Goal: Check status: Check status

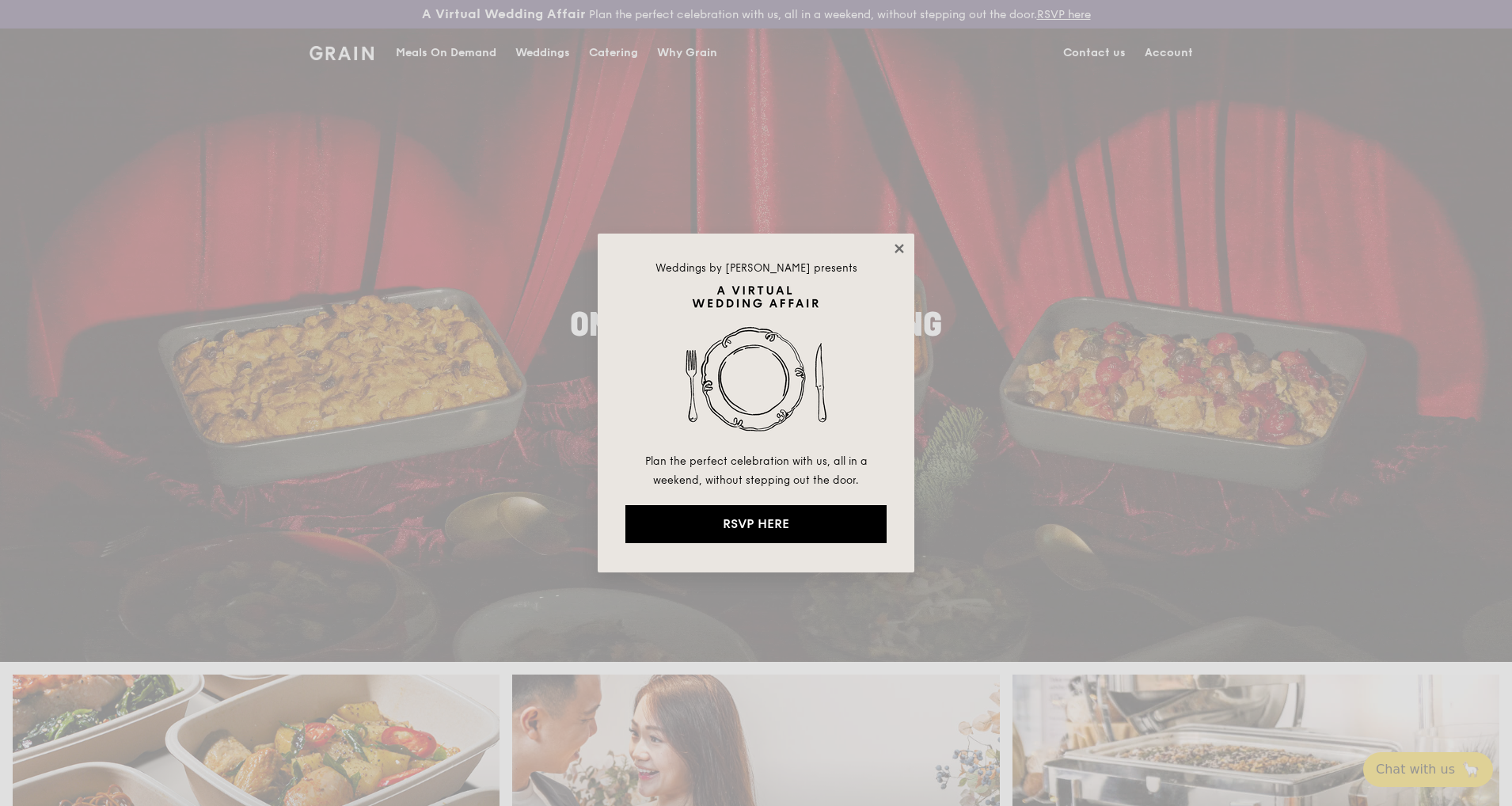
click at [898, 249] on icon at bounding box center [899, 248] width 14 height 14
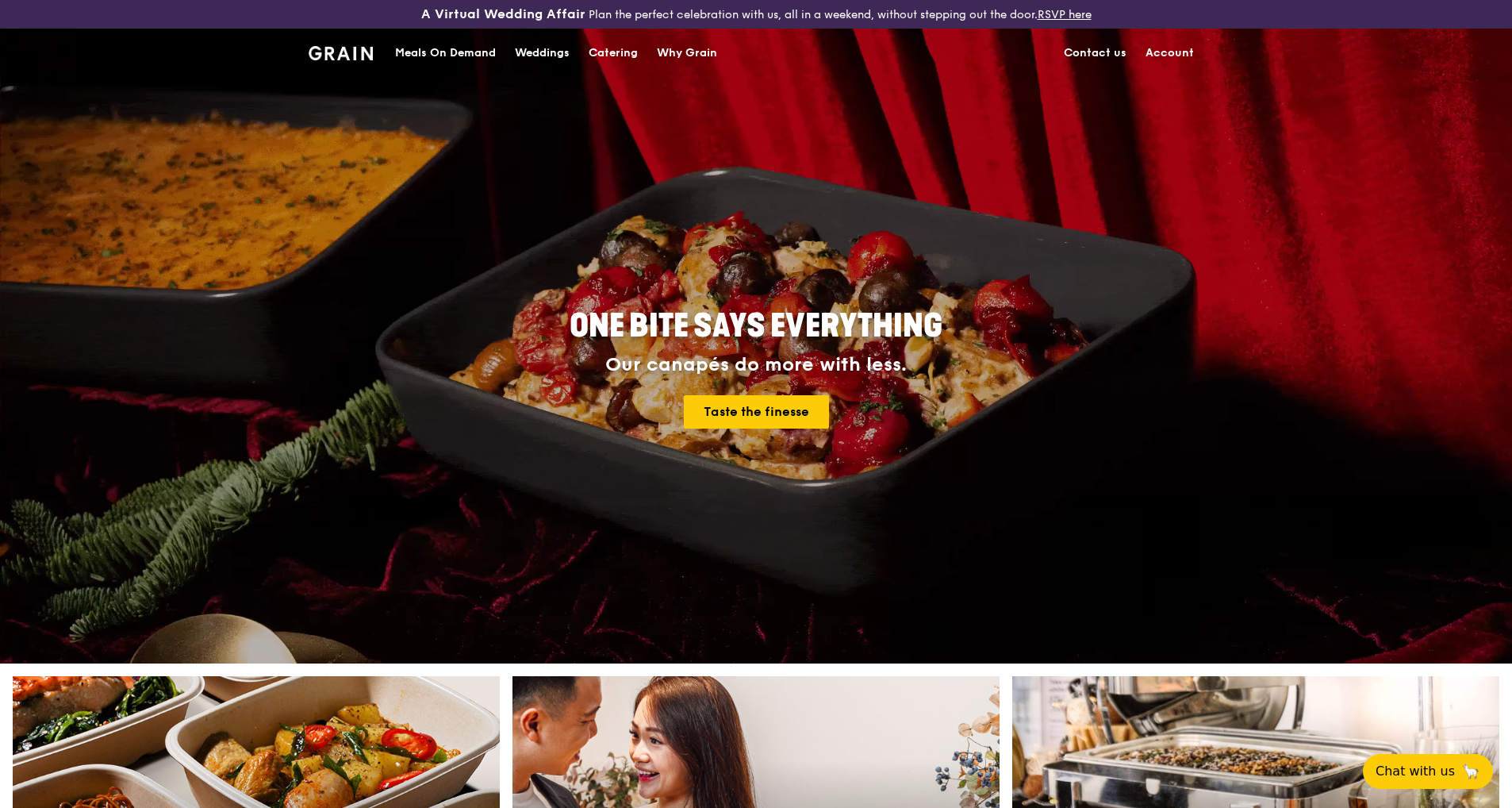
click at [1129, 53] on link "Account" at bounding box center [1170, 53] width 68 height 48
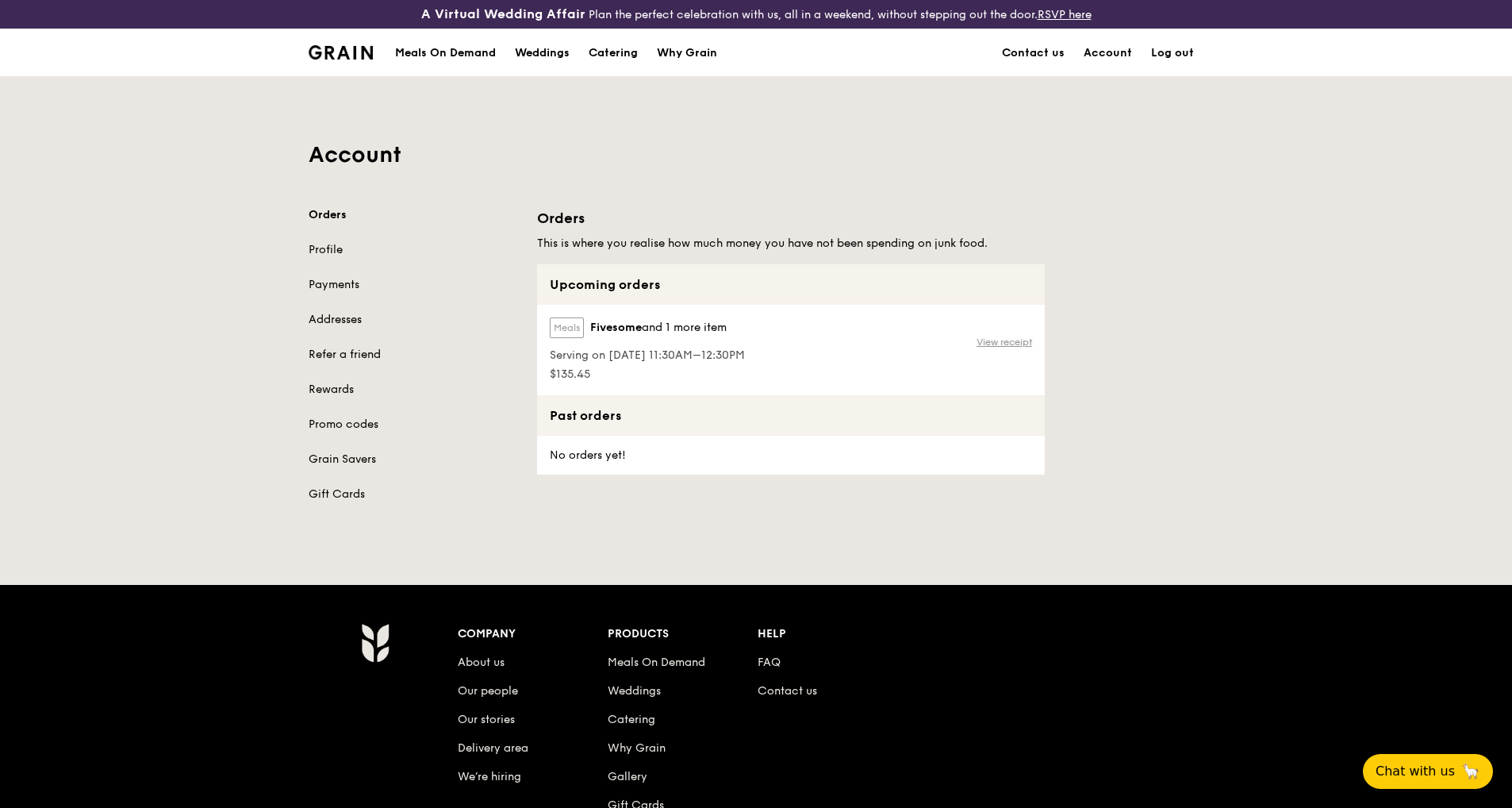
click at [1006, 342] on link "View receipt" at bounding box center [1004, 341] width 56 height 12
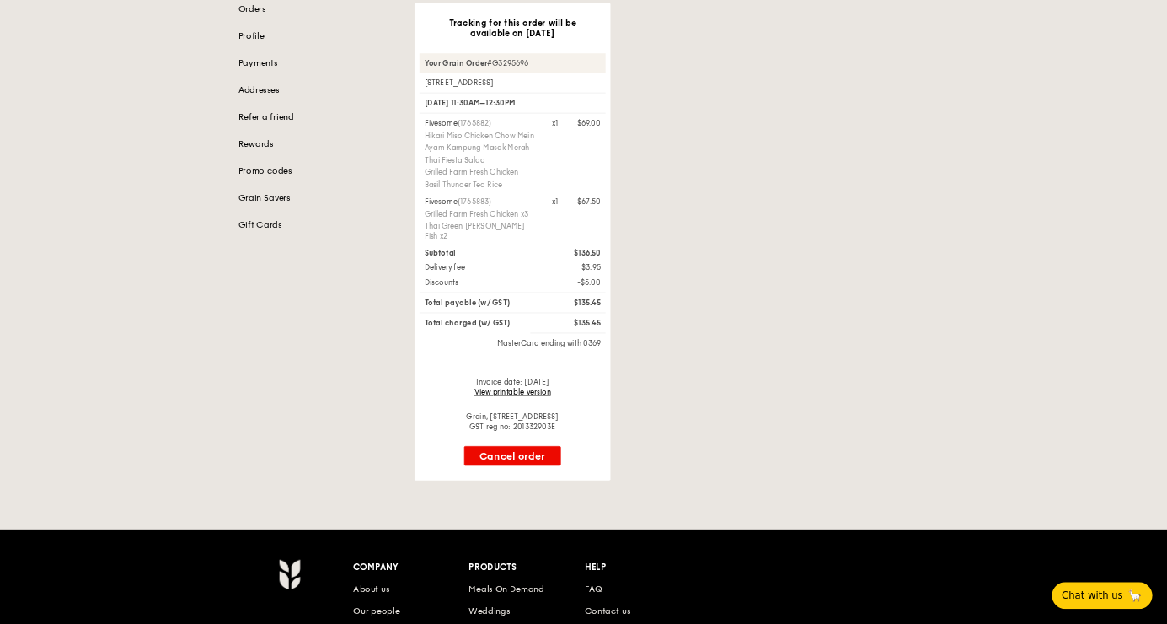
scroll to position [175, 0]
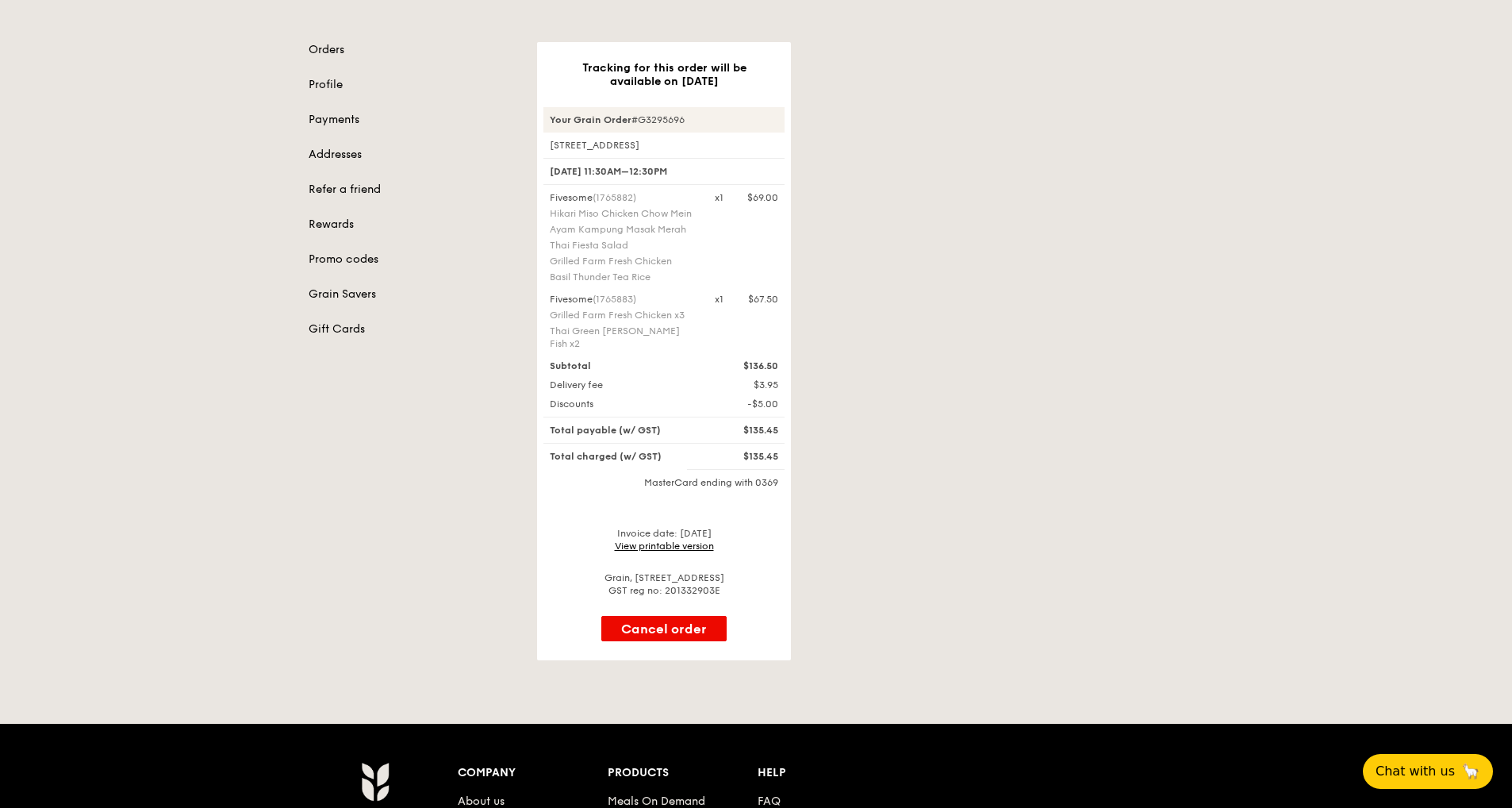
drag, startPoint x: 549, startPoint y: 245, endPoint x: 668, endPoint y: 280, distance: 124.0
click at [668, 280] on div "Fivesome (1765882) Hikari Miso Chicken Chow Mein Ayam [GEOGRAPHIC_DATA] Thai Fi…" at bounding box center [622, 238] width 165 height 95
copy div "Thai Fiesta Salad Grilled Farm Fresh Chicken Basil Thunder Tea Rice"
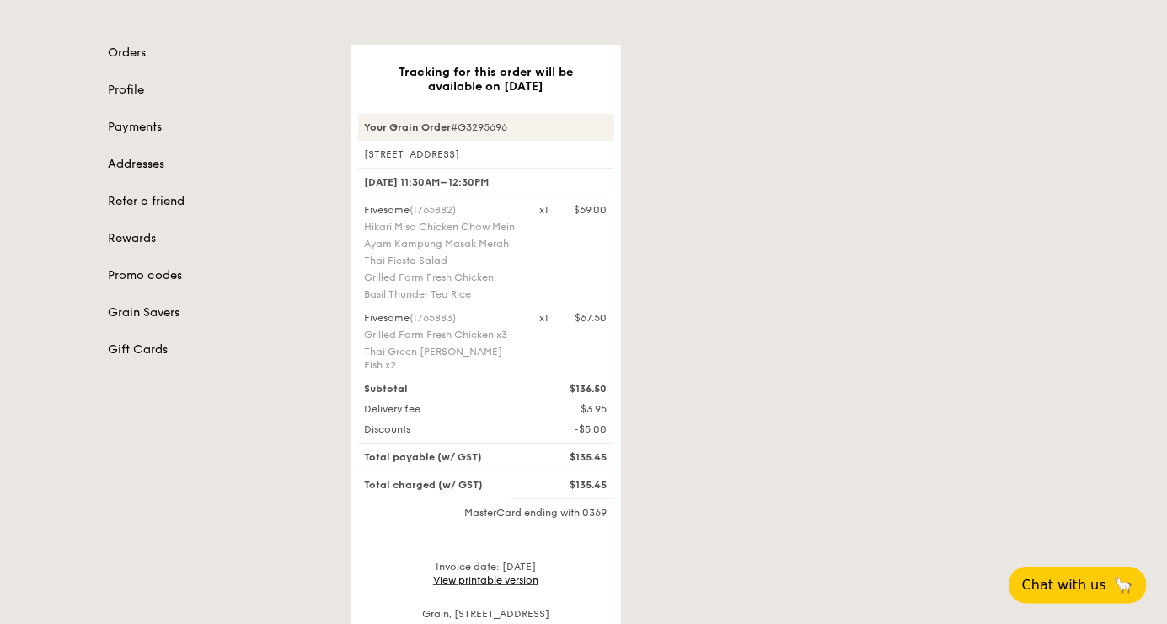
click at [992, 394] on div "Tracking for this order will be available on [DATE] Your Grain Order #G3295696 …" at bounding box center [705, 373] width 728 height 656
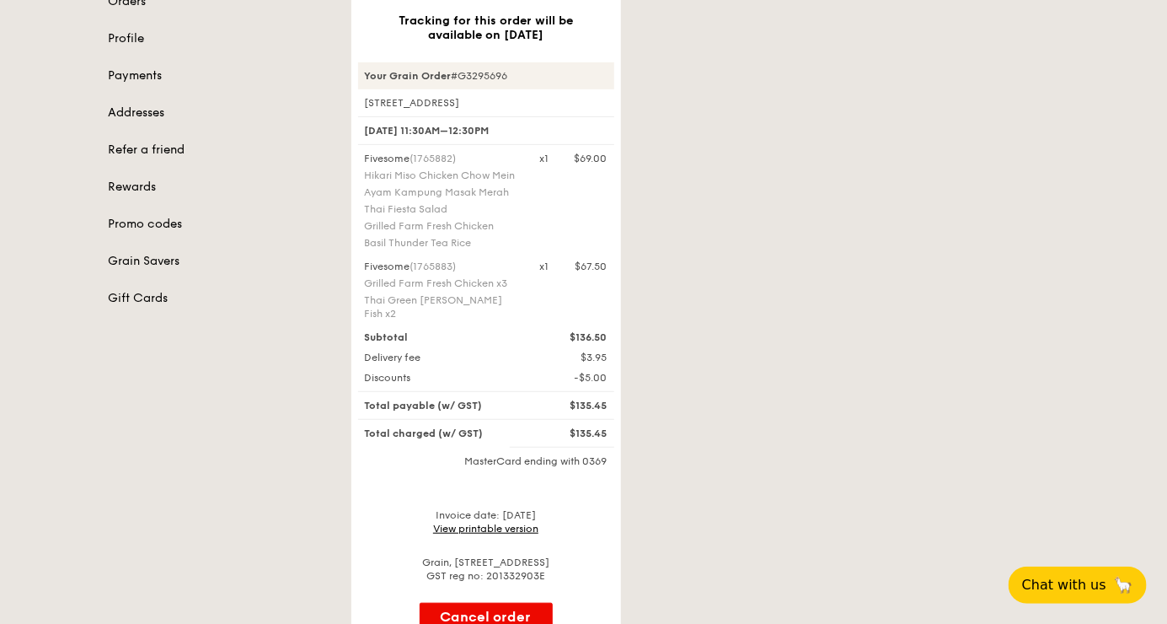
scroll to position [234, 0]
